Goal: Navigation & Orientation: Find specific page/section

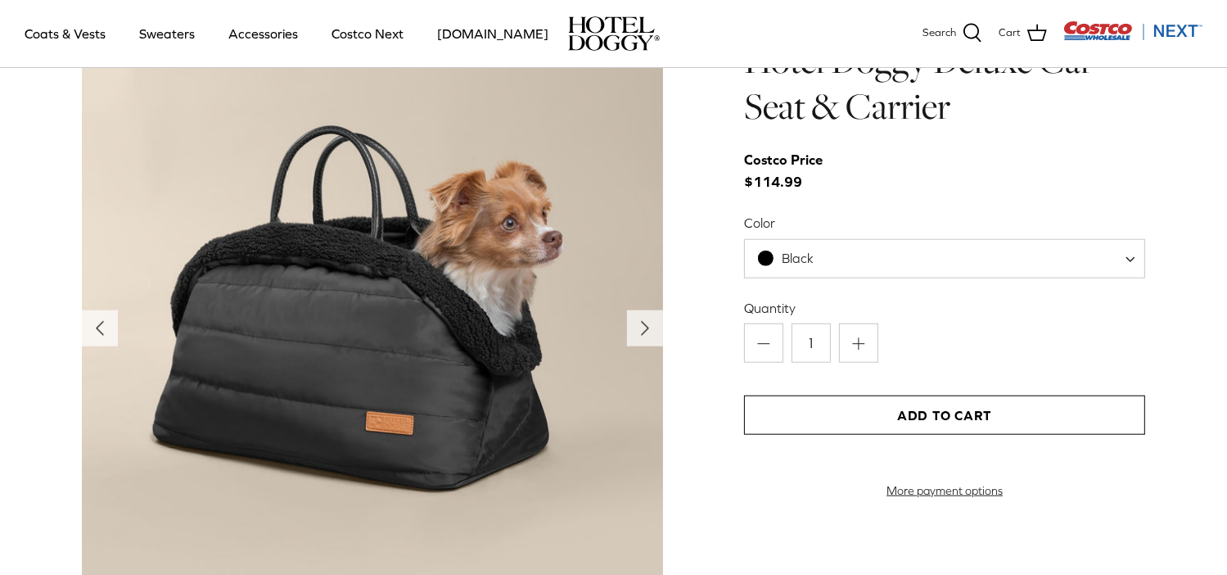
scroll to position [1693, 0]
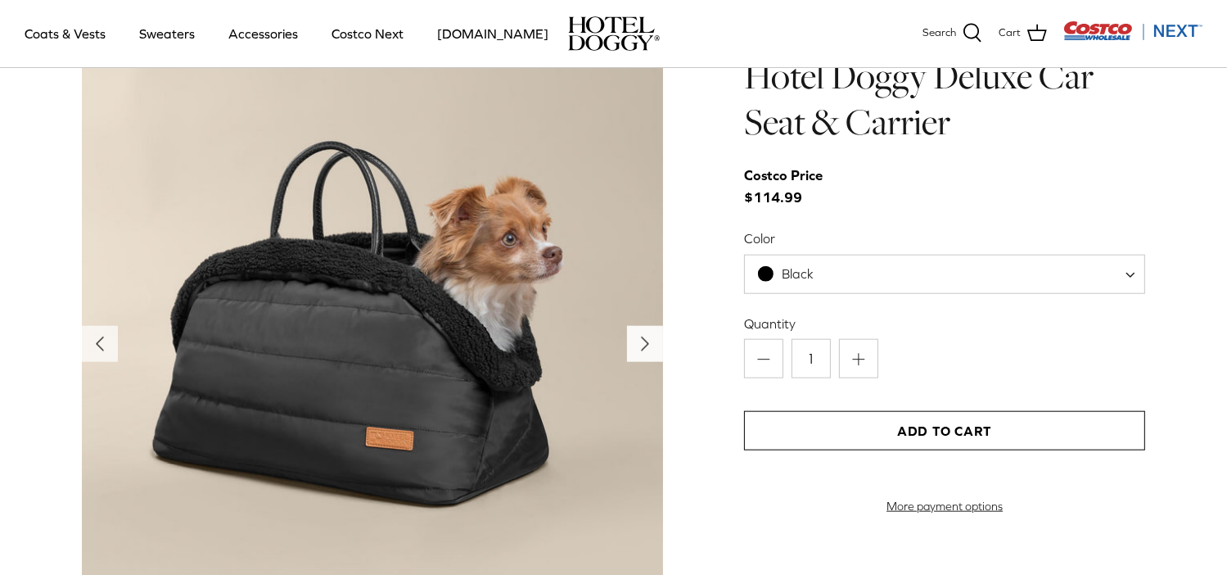
click at [634, 345] on icon "Right" at bounding box center [645, 344] width 26 height 26
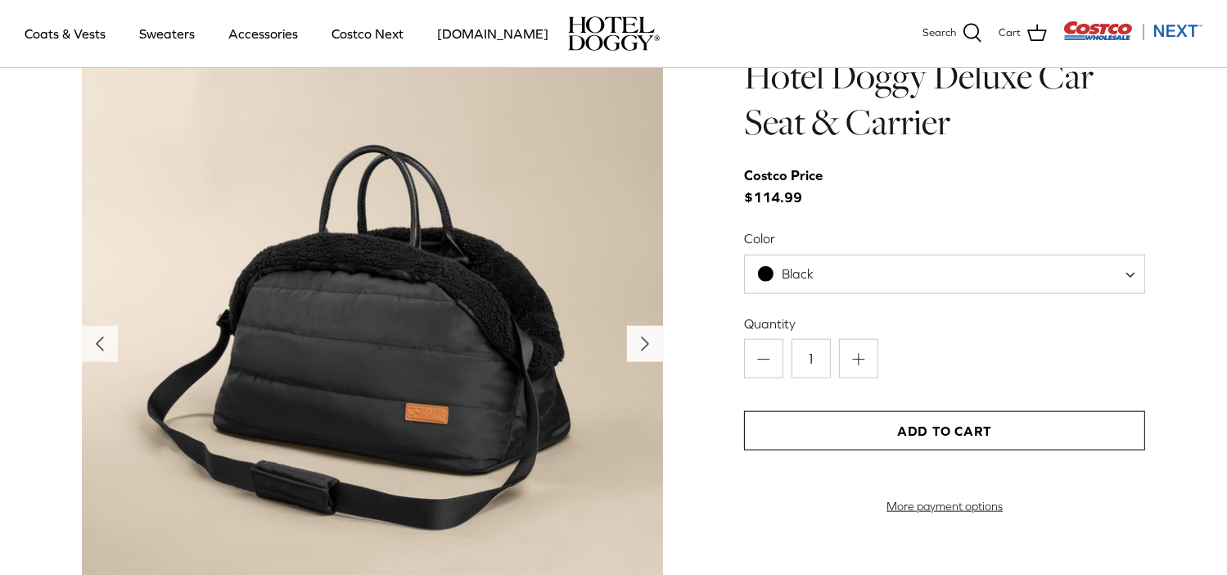
click at [634, 345] on icon "Right" at bounding box center [645, 344] width 26 height 26
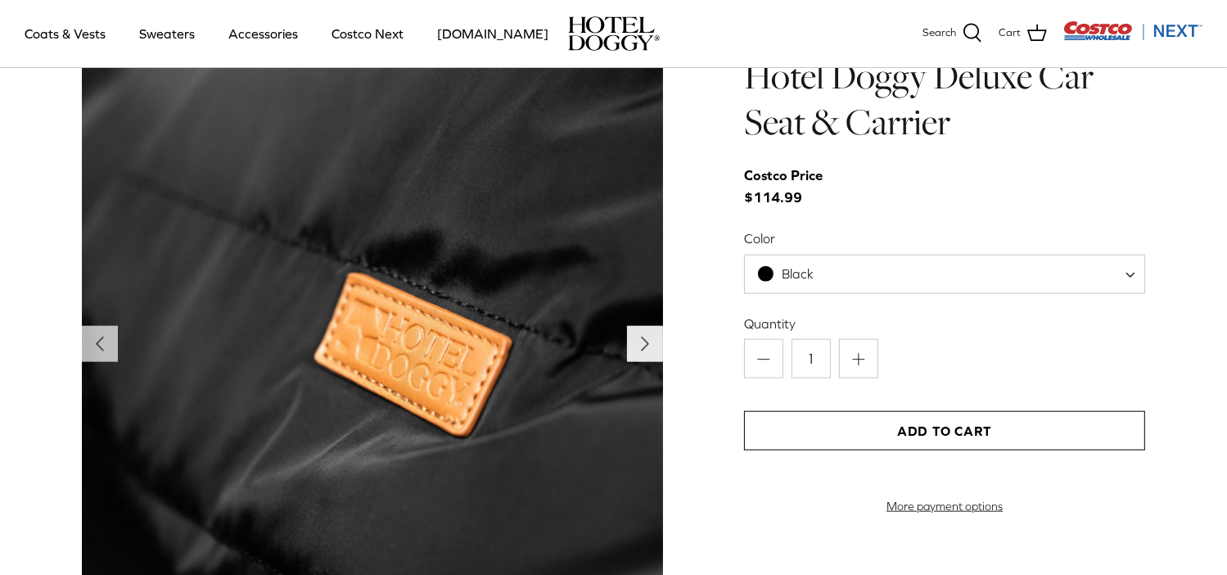
click at [634, 345] on icon "Right" at bounding box center [645, 344] width 26 height 26
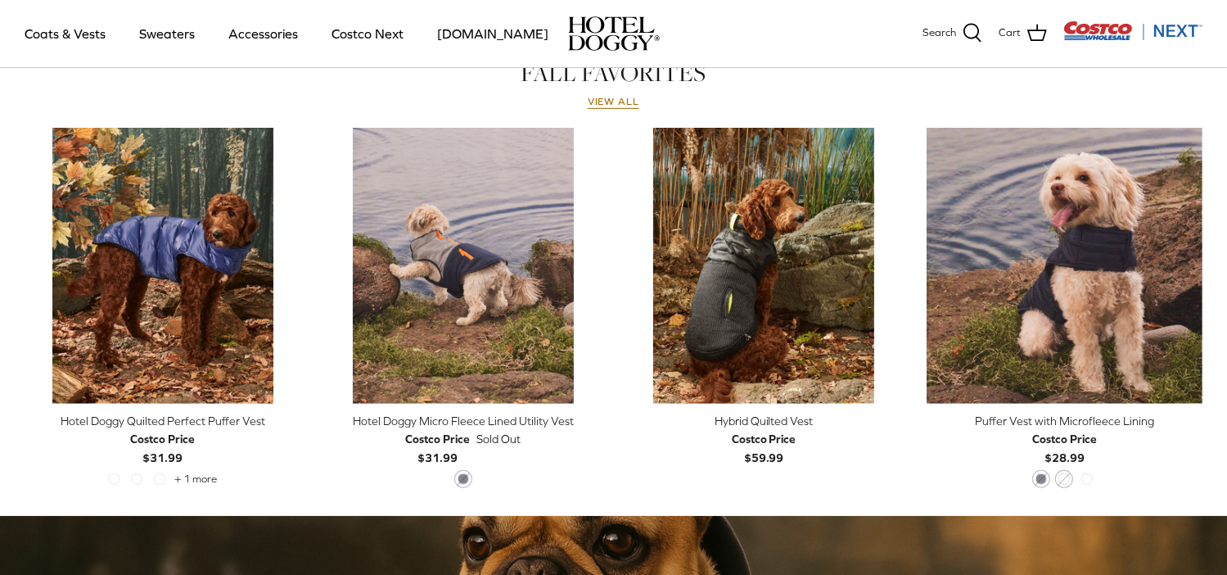
scroll to position [711, 0]
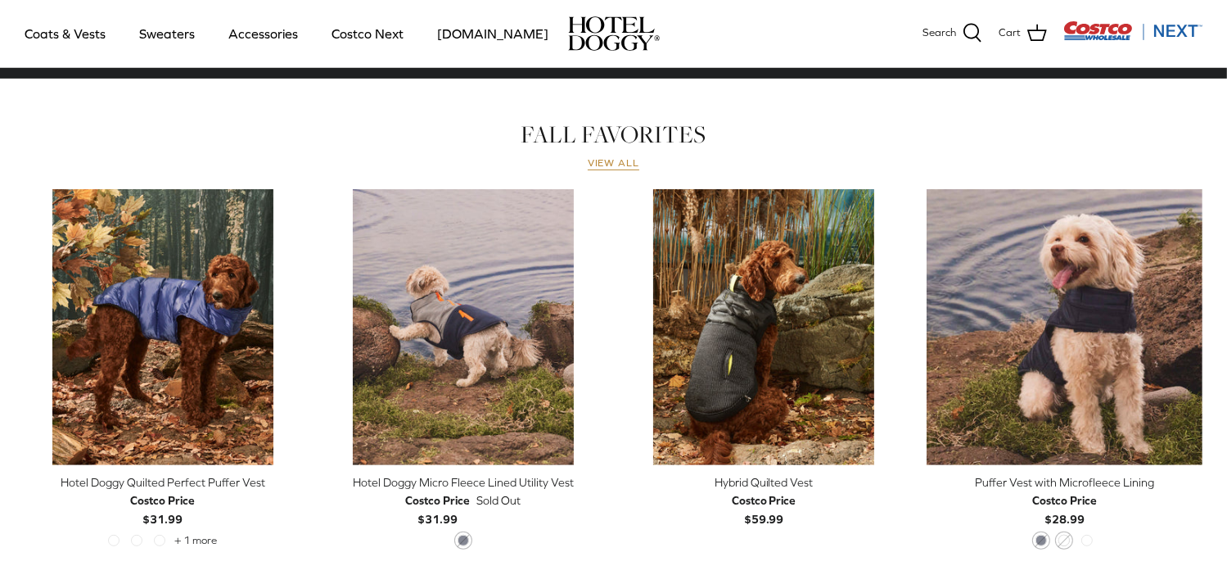
click at [596, 161] on link "View all" at bounding box center [614, 163] width 52 height 13
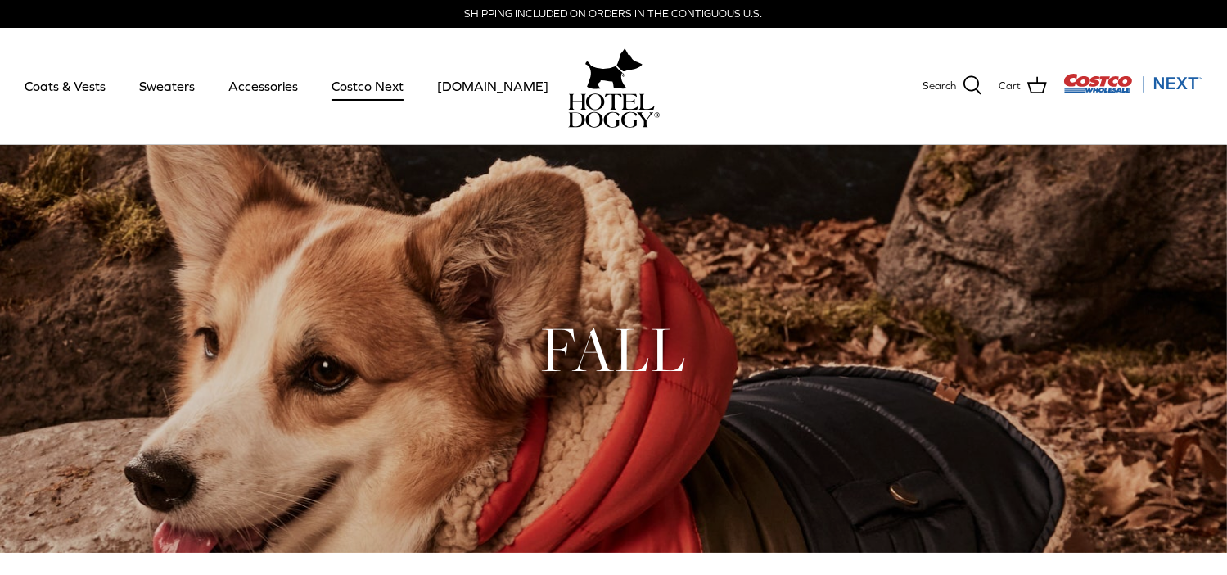
click at [385, 90] on link "Costco Next" at bounding box center [367, 86] width 101 height 56
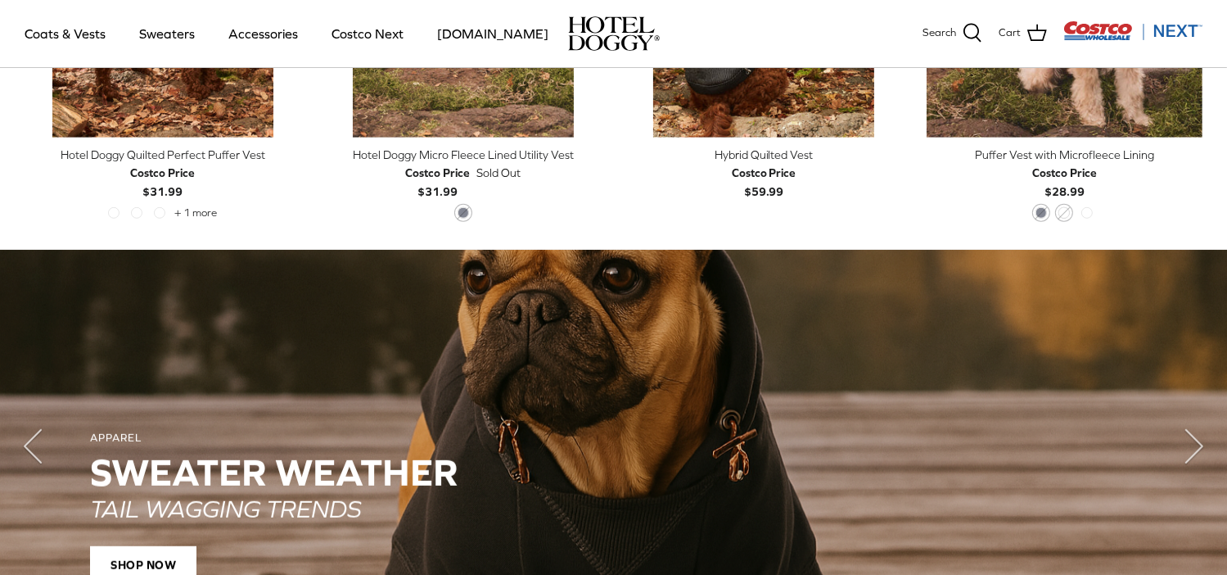
scroll to position [1121, 0]
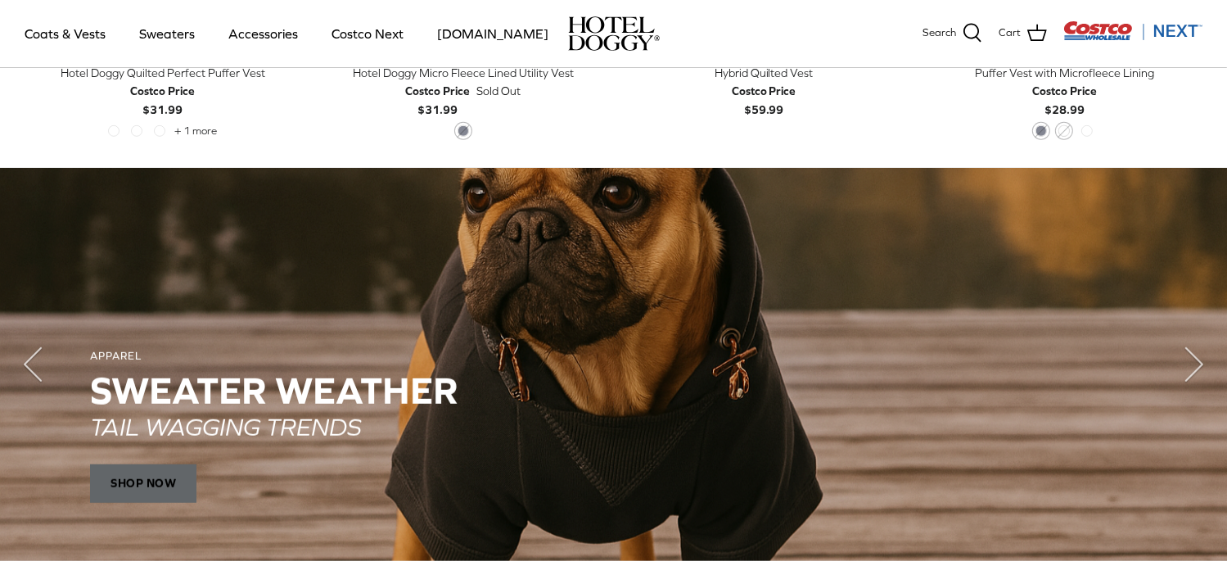
click at [149, 488] on span "SHOP NOW" at bounding box center [143, 483] width 106 height 39
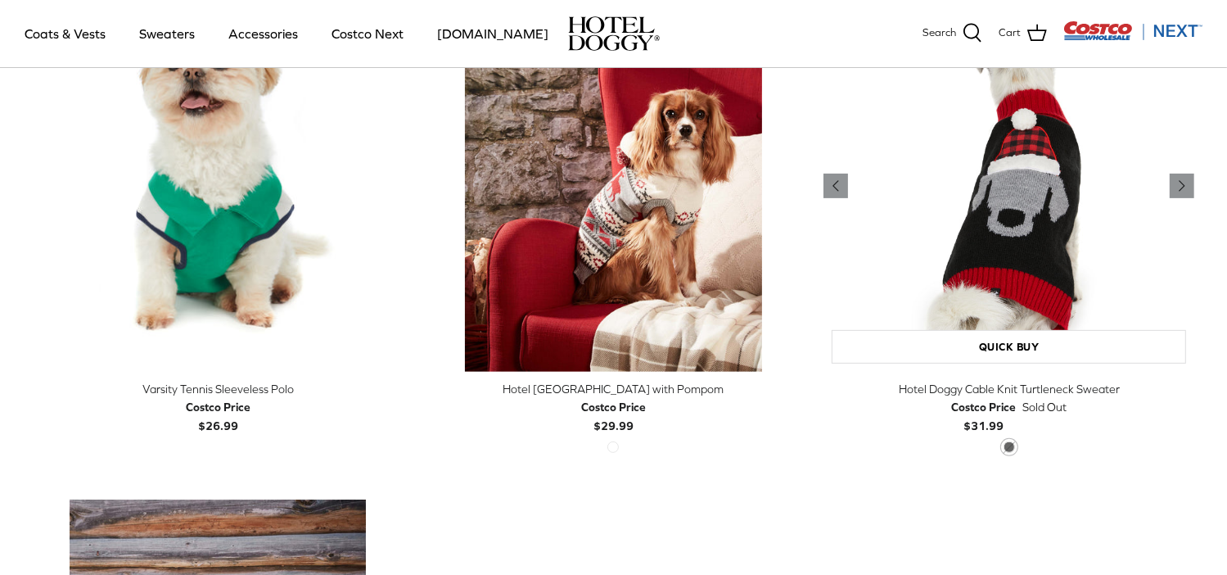
scroll to position [246, 0]
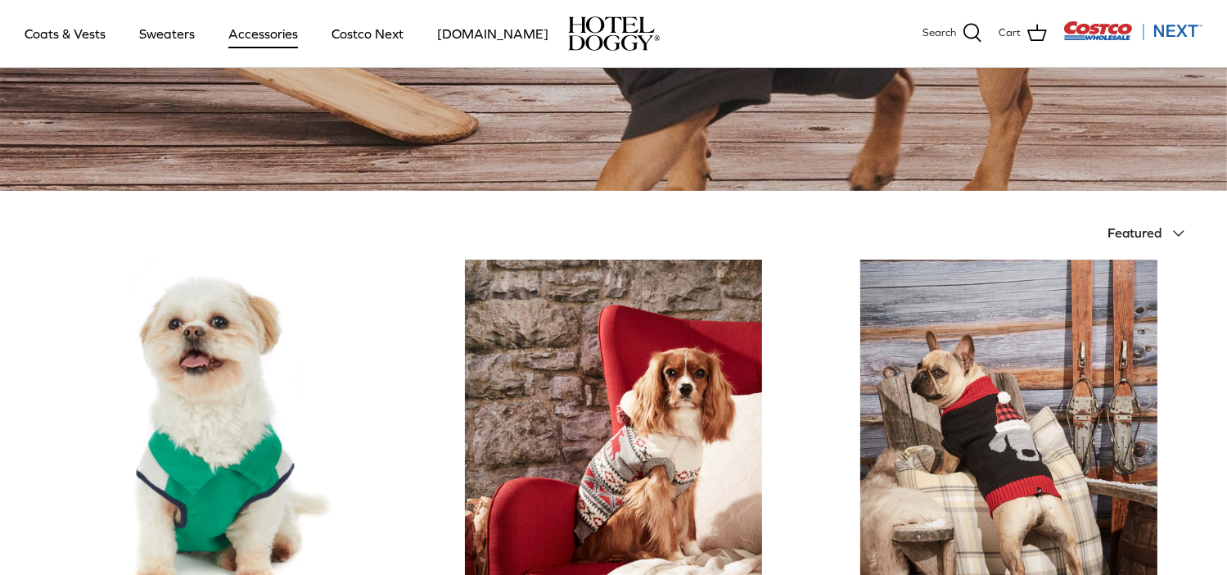
click at [254, 39] on link "Accessories" at bounding box center [263, 34] width 99 height 56
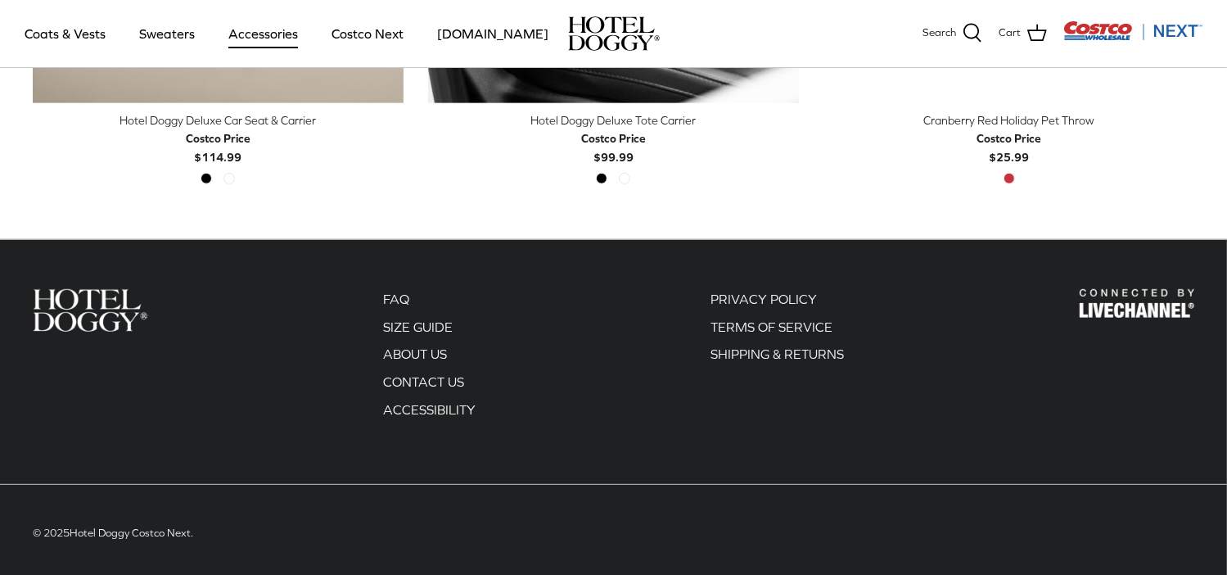
scroll to position [778, 0]
